Goal: Task Accomplishment & Management: Manage account settings

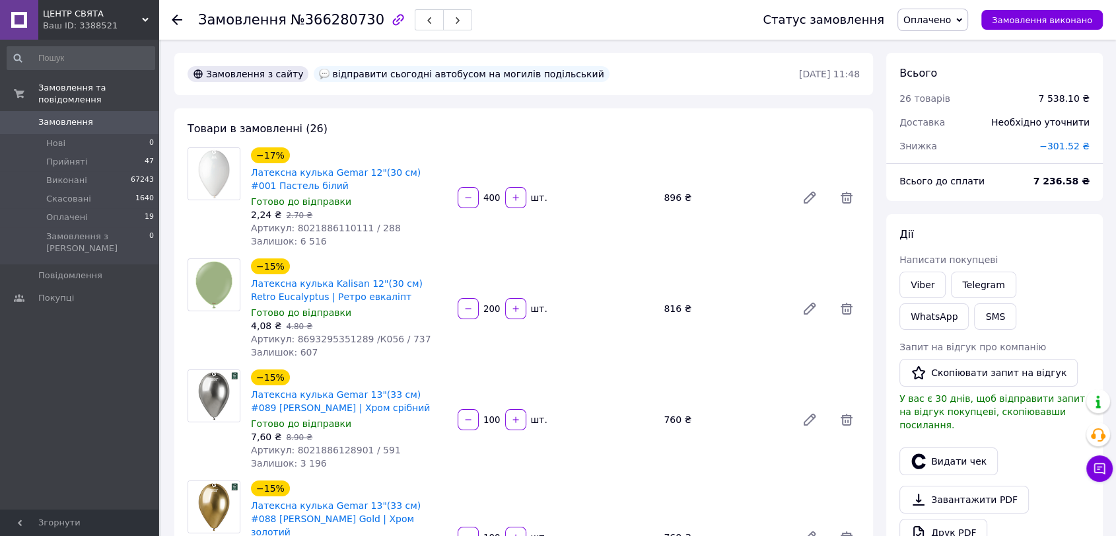
click at [318, 20] on span "№366280730" at bounding box center [338, 20] width 94 height 16
copy span "366280730"
drag, startPoint x: 863, startPoint y: 135, endPoint x: 830, endPoint y: 102, distance: 45.8
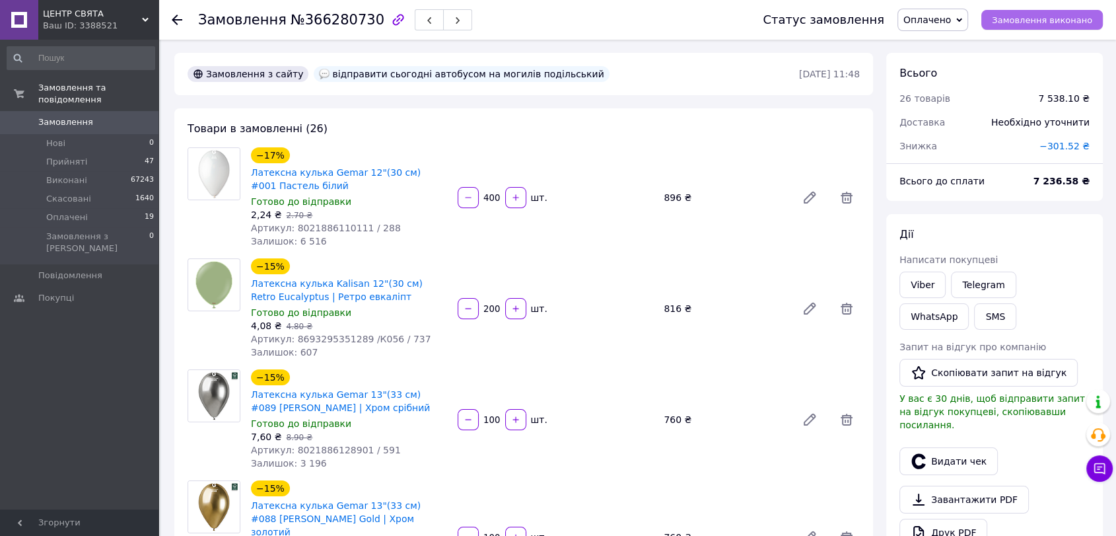
click at [1064, 22] on span "Замовлення виконано" at bounding box center [1042, 20] width 100 height 10
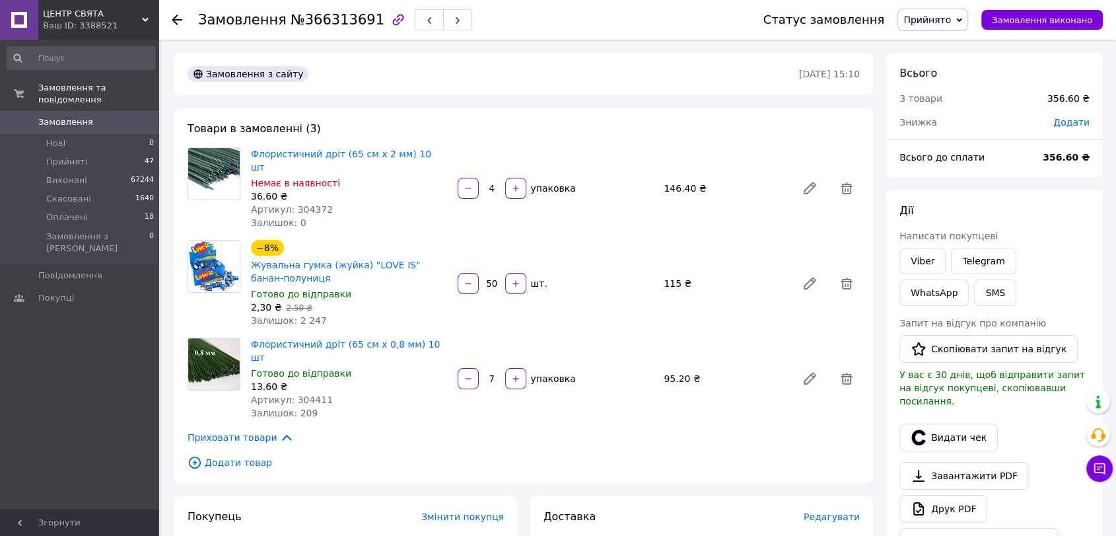
click at [324, 18] on span "№366313691" at bounding box center [338, 20] width 94 height 16
copy span "366313691"
click at [929, 260] on link "Viber" at bounding box center [923, 261] width 46 height 26
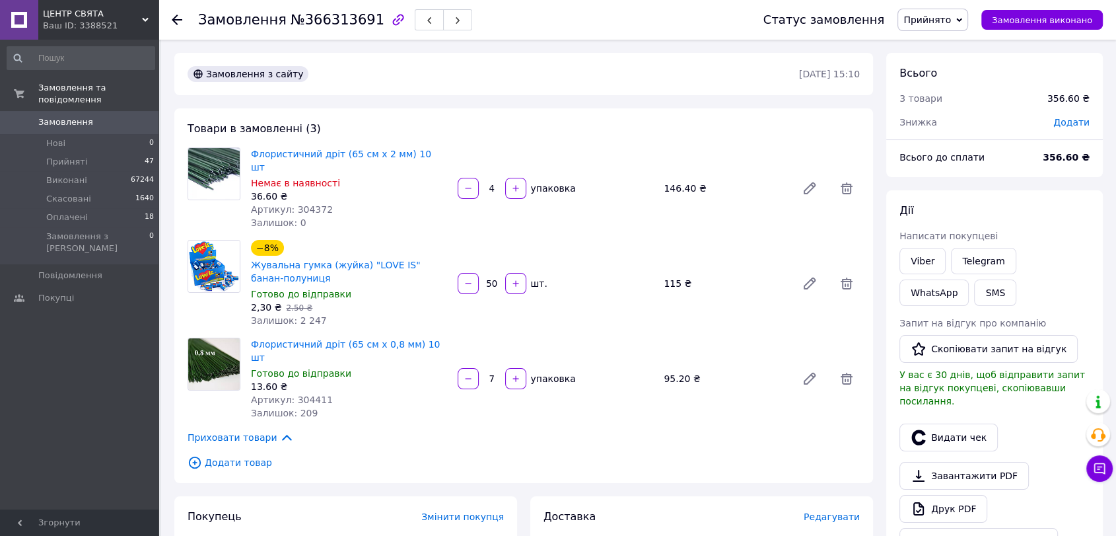
click at [1046, 112] on div "Знижка" at bounding box center [969, 122] width 154 height 29
click at [922, 258] on link "Viber" at bounding box center [923, 261] width 46 height 26
drag, startPoint x: 1054, startPoint y: 83, endPoint x: 1126, endPoint y: 78, distance: 72.9
click at [1054, 84] on div "356.60 ₴" at bounding box center [1069, 98] width 58 height 29
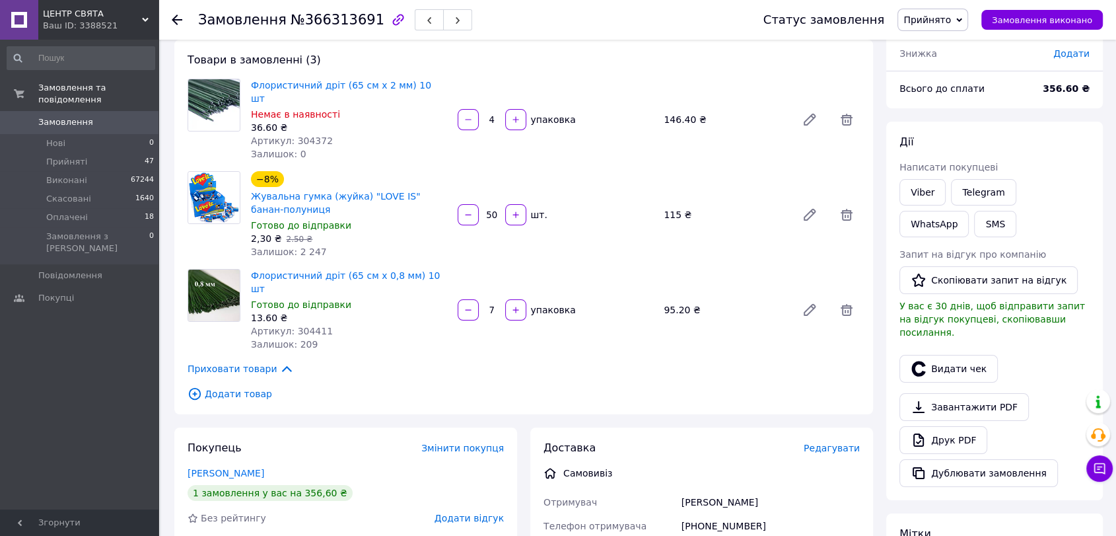
scroll to position [346, 0]
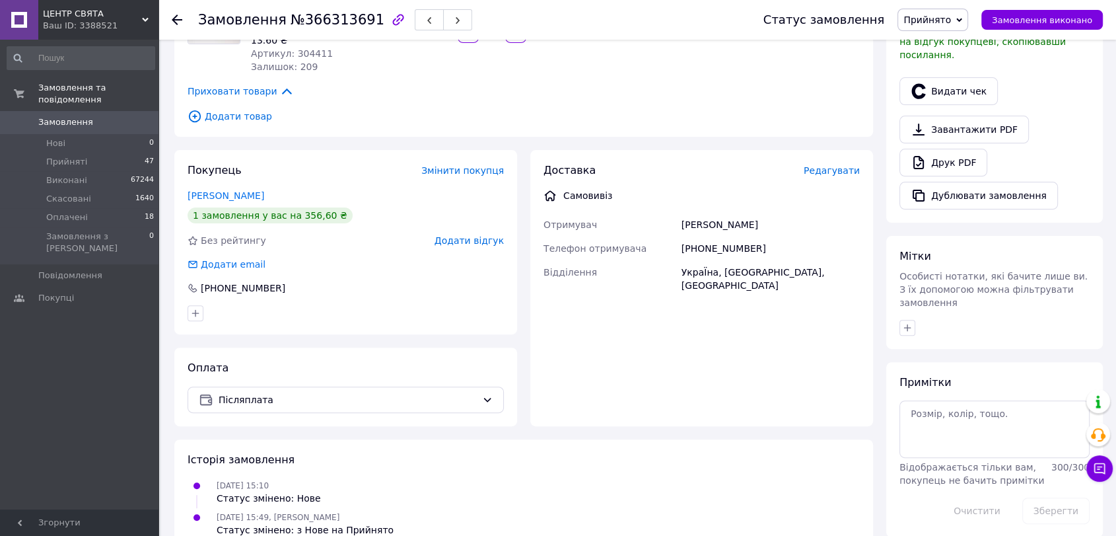
click at [404, 386] on div "Оплата Післяплата" at bounding box center [345, 386] width 343 height 79
click at [305, 386] on div "Післяплата" at bounding box center [346, 399] width 316 height 26
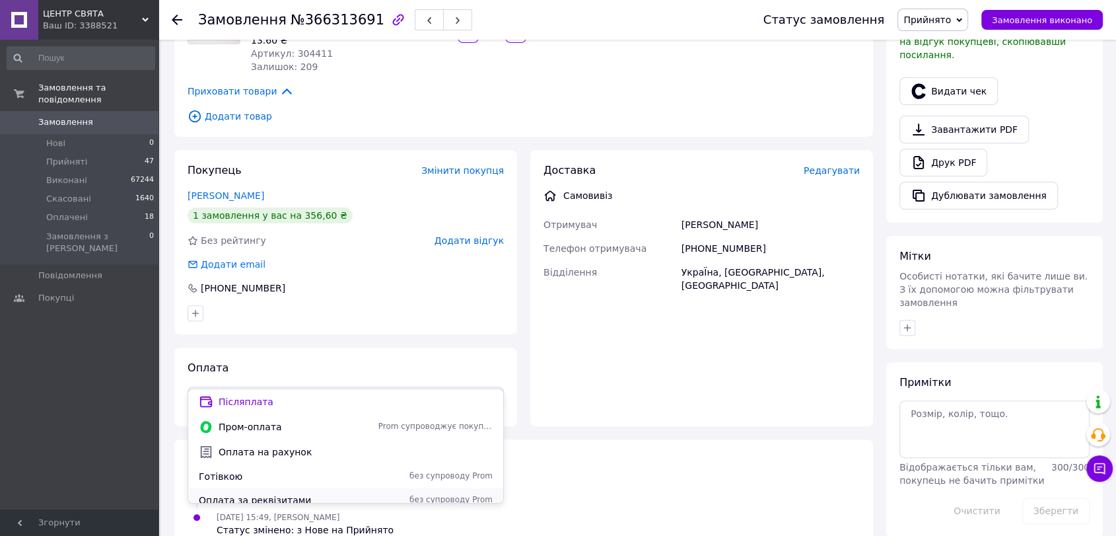
click at [235, 497] on span "Оплата за реквізитами" at bounding box center [286, 499] width 174 height 13
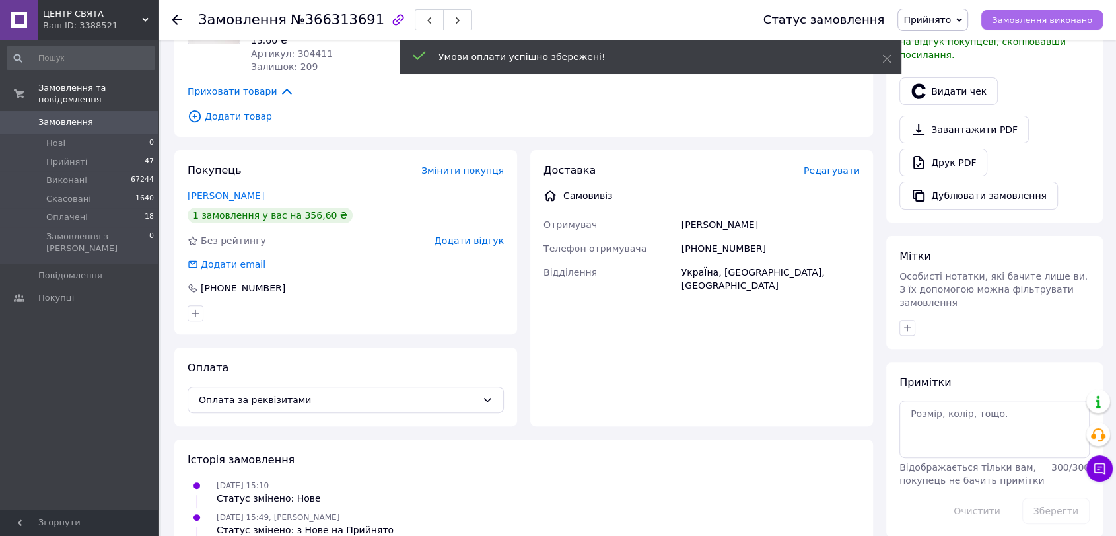
click at [1034, 19] on span "Замовлення виконано" at bounding box center [1042, 20] width 100 height 10
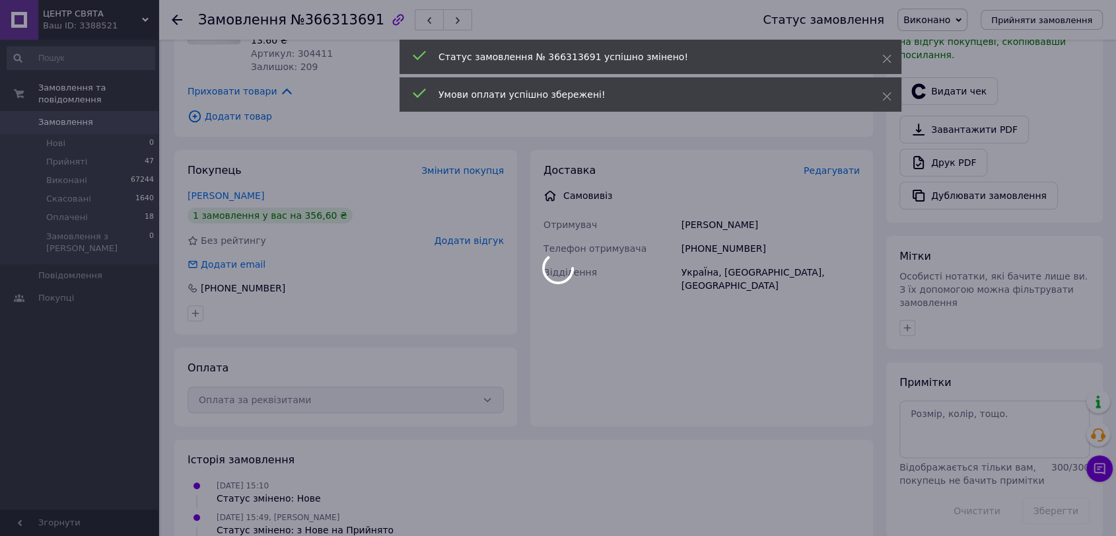
scroll to position [329, 0]
